Goal: Complete application form

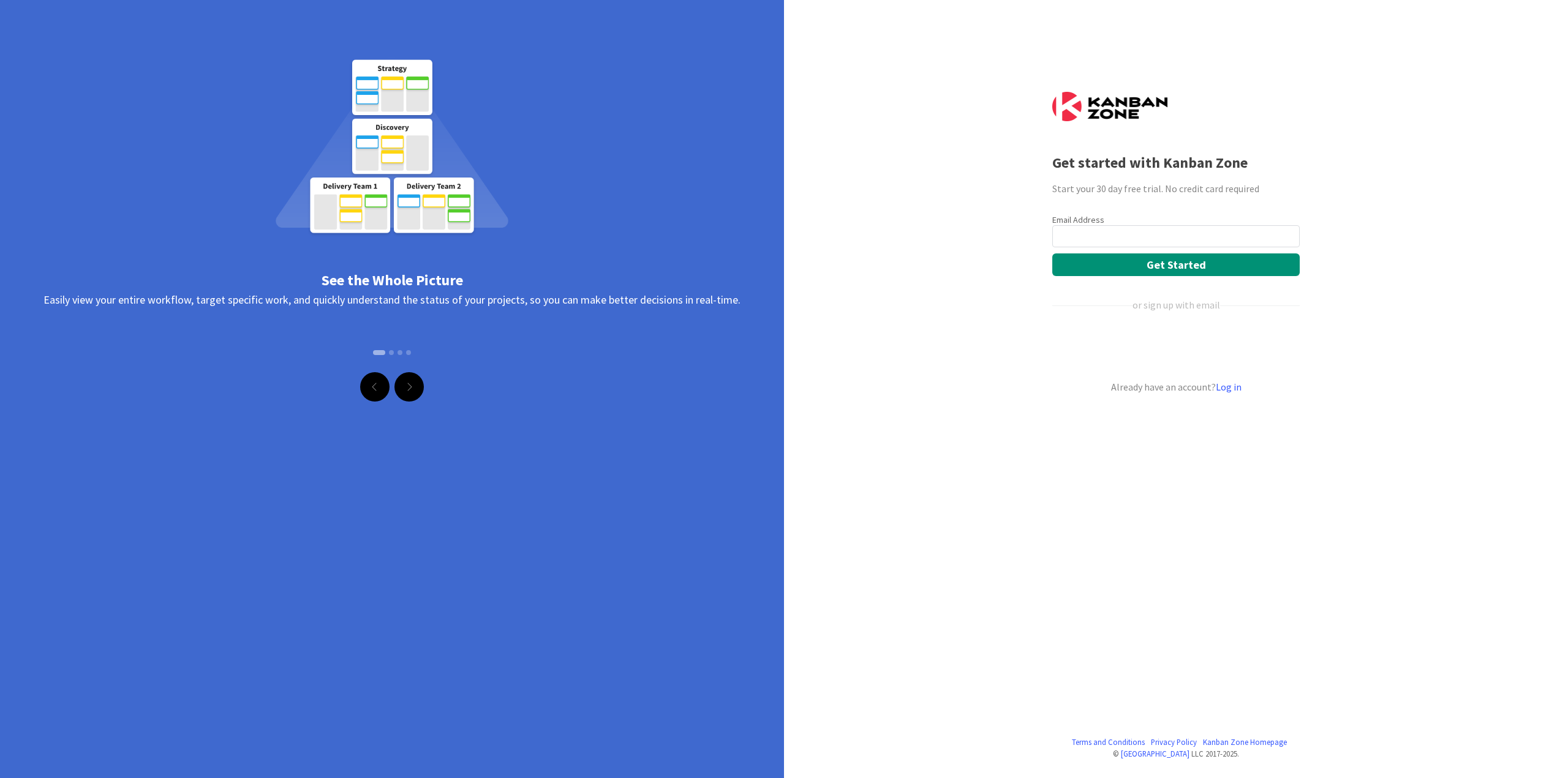
click at [960, 230] on div "Terms and Conditions Privacy Policy Kanban Zone Homepage © Kanban Zone LLC 2017…" at bounding box center [784, 389] width 1568 height 778
